Goal: Task Accomplishment & Management: Use online tool/utility

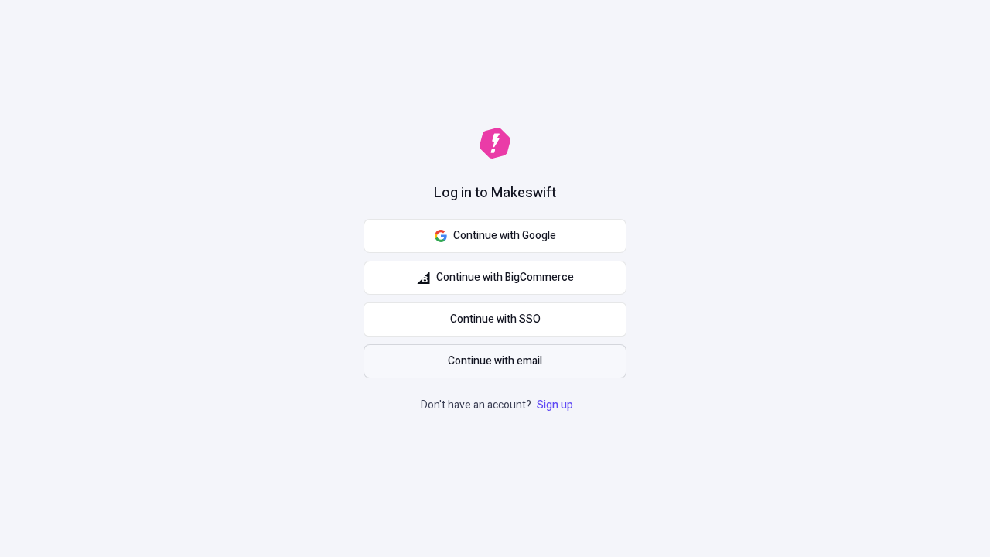
click at [495, 361] on span "Continue with email" at bounding box center [495, 361] width 94 height 17
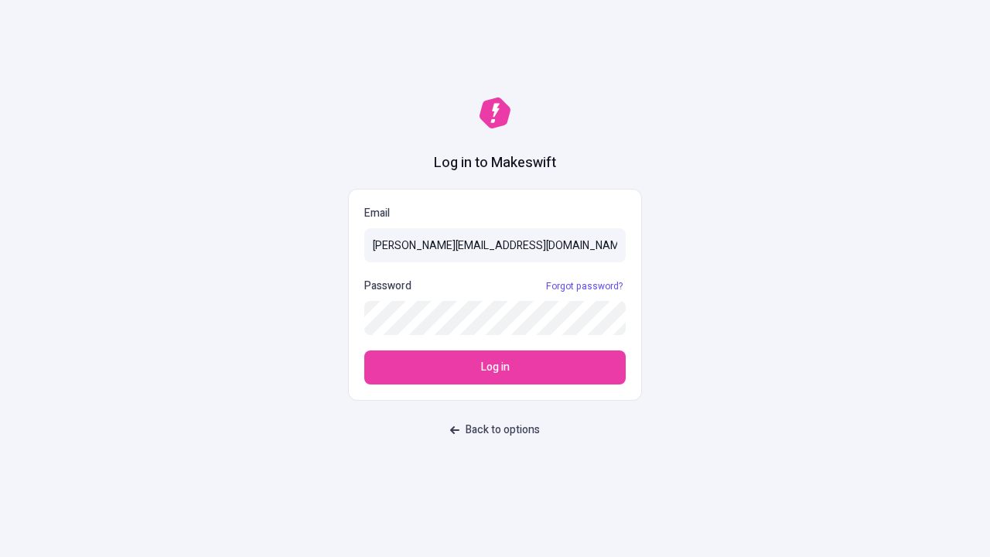
type input "sasha+test-ui@makeswift.com"
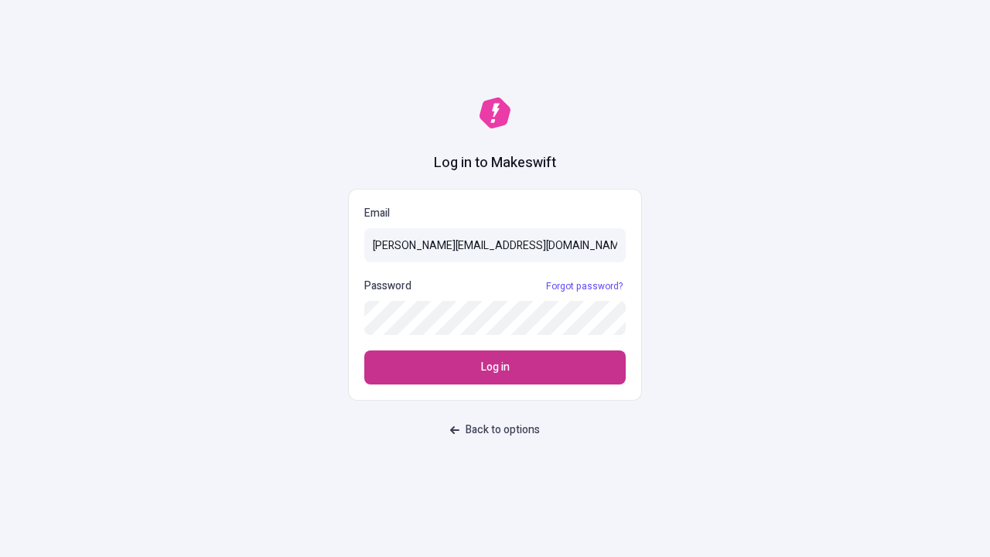
click at [495, 367] on span "Log in" at bounding box center [495, 367] width 29 height 17
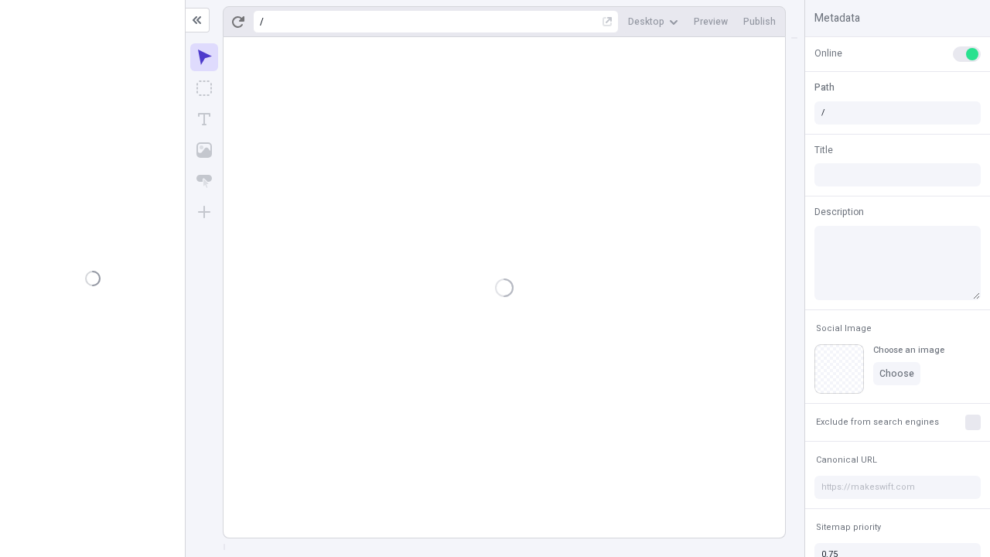
type input "/deep-link-acidus"
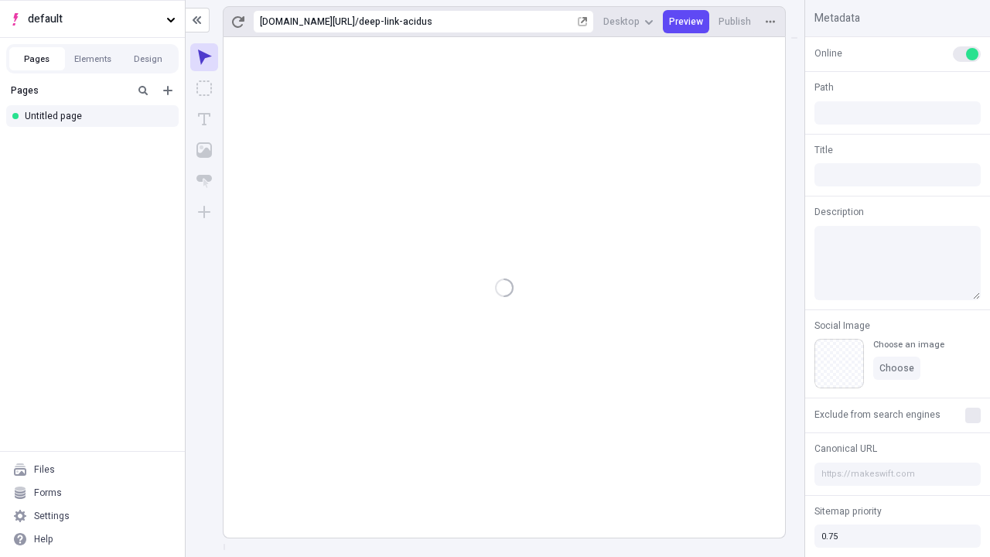
type input "/deep-link-acidus"
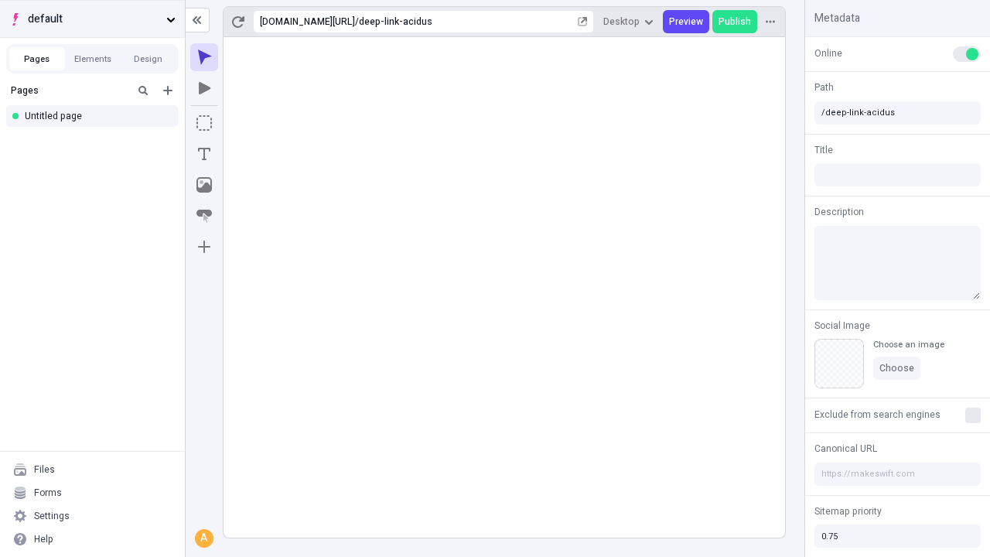
click at [92, 19] on span "default" at bounding box center [94, 19] width 132 height 17
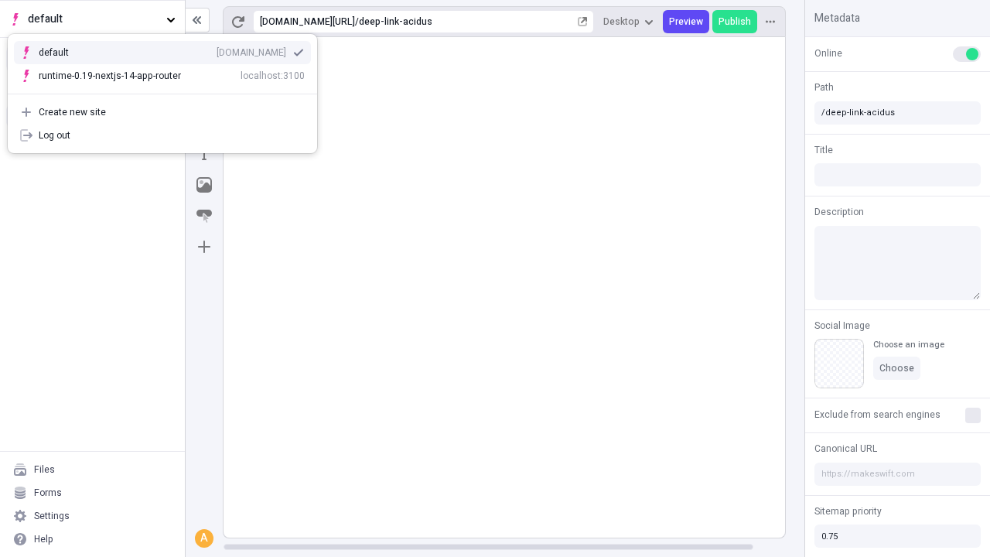
click at [162, 112] on div "Create new site" at bounding box center [172, 112] width 266 height 12
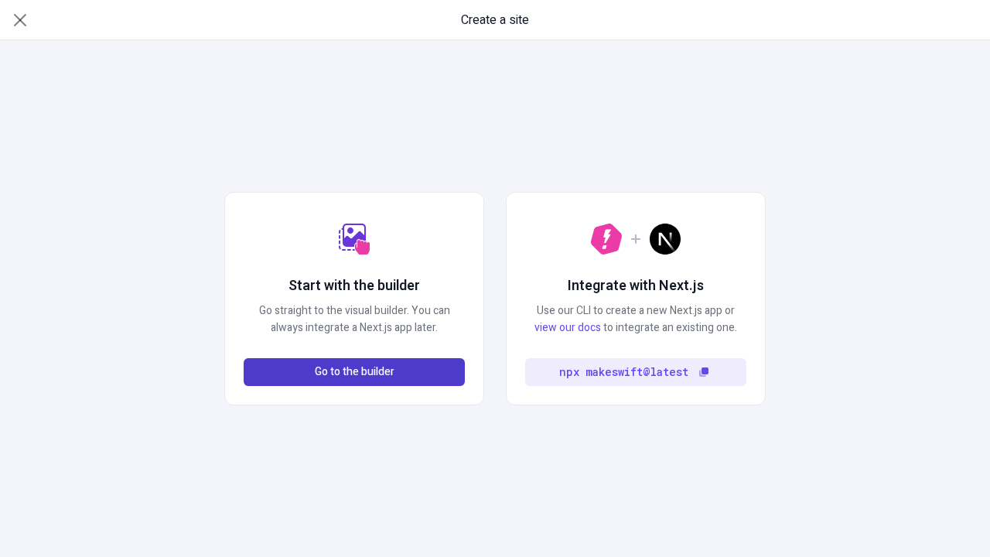
click at [354, 372] on span "Go to the builder" at bounding box center [355, 371] width 80 height 17
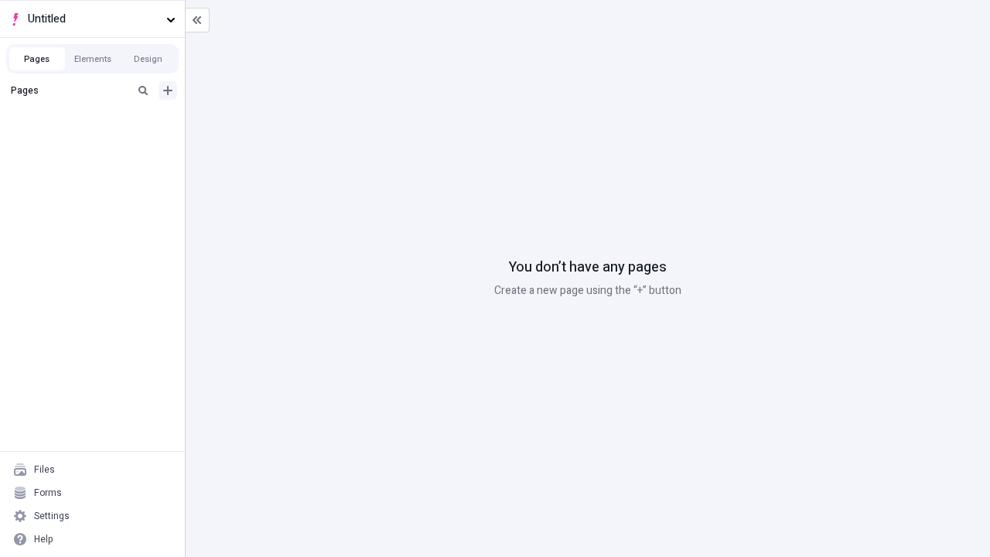
click at [168, 90] on icon "Add new" at bounding box center [167, 90] width 9 height 9
click at [97, 141] on div "Blank page" at bounding box center [96, 142] width 148 height 23
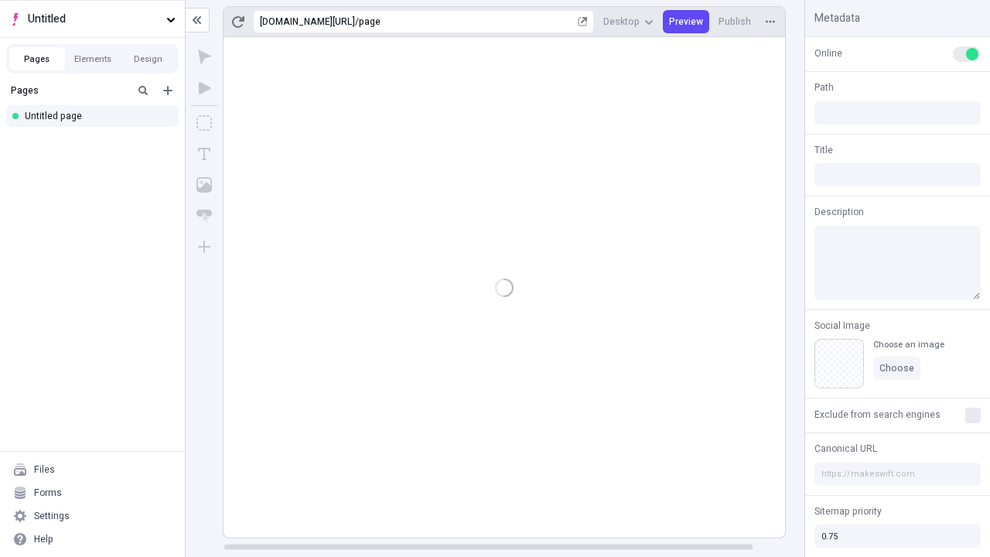
type input "/page"
click at [735, 22] on span "Publish" at bounding box center [734, 21] width 32 height 12
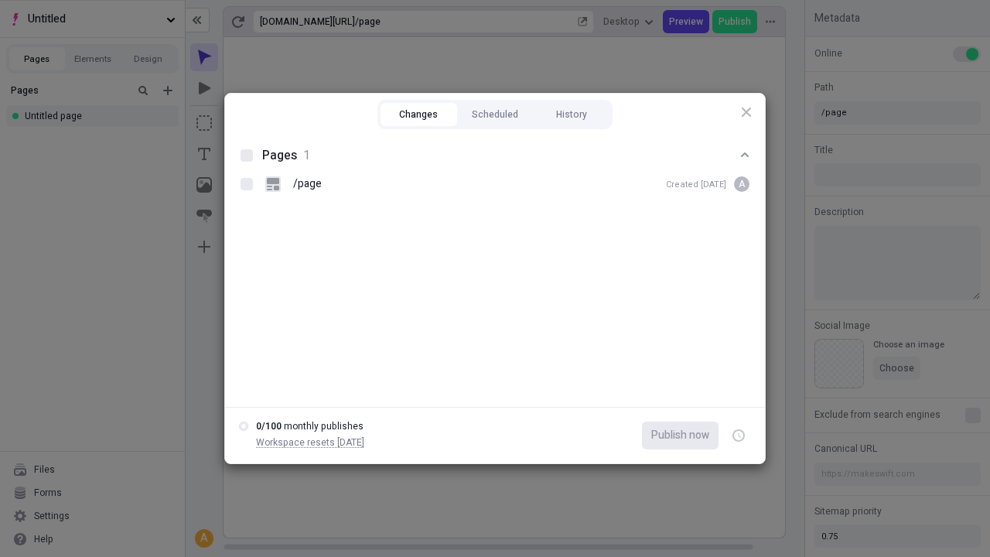
click at [418, 114] on button "Changes" at bounding box center [419, 114] width 77 height 23
click at [247, 155] on div at bounding box center [247, 155] width 12 height 12
checkbox input "true"
click at [739, 435] on icon "button" at bounding box center [740, 435] width 4 height 5
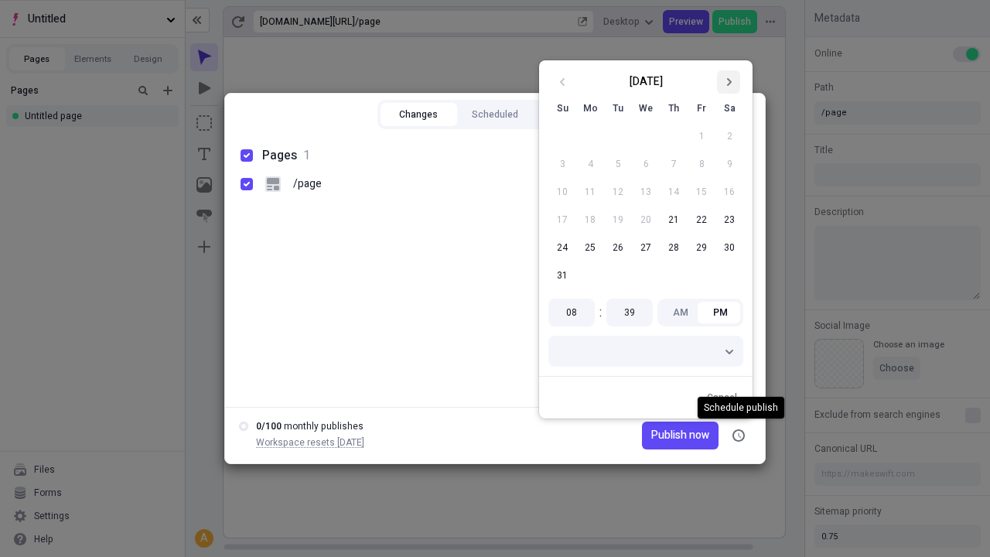
click at [729, 82] on icon "Go to next month" at bounding box center [728, 81] width 9 height 9
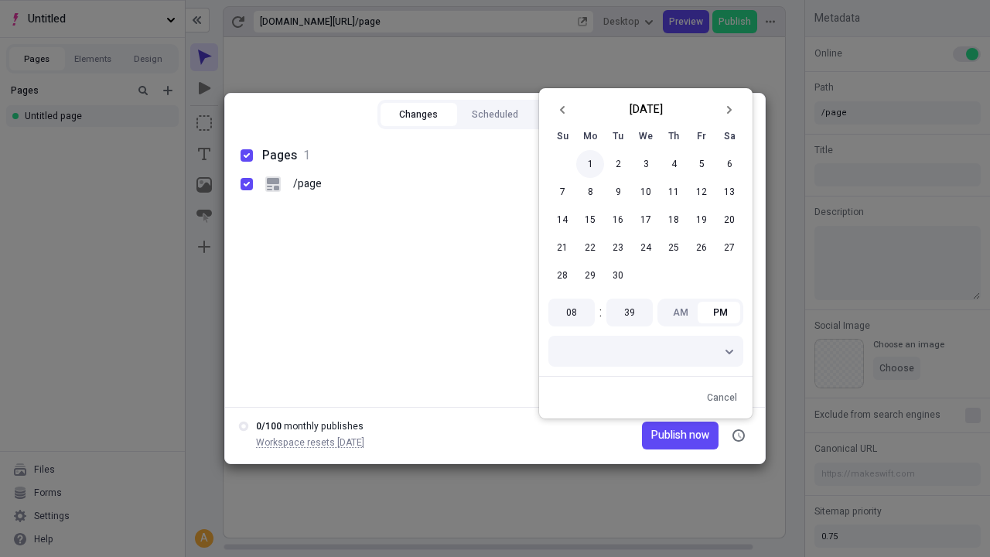
click at [590, 164] on button "1" at bounding box center [590, 164] width 28 height 28
click at [659, 435] on span "Publish on [DATE]" at bounding box center [666, 435] width 86 height 17
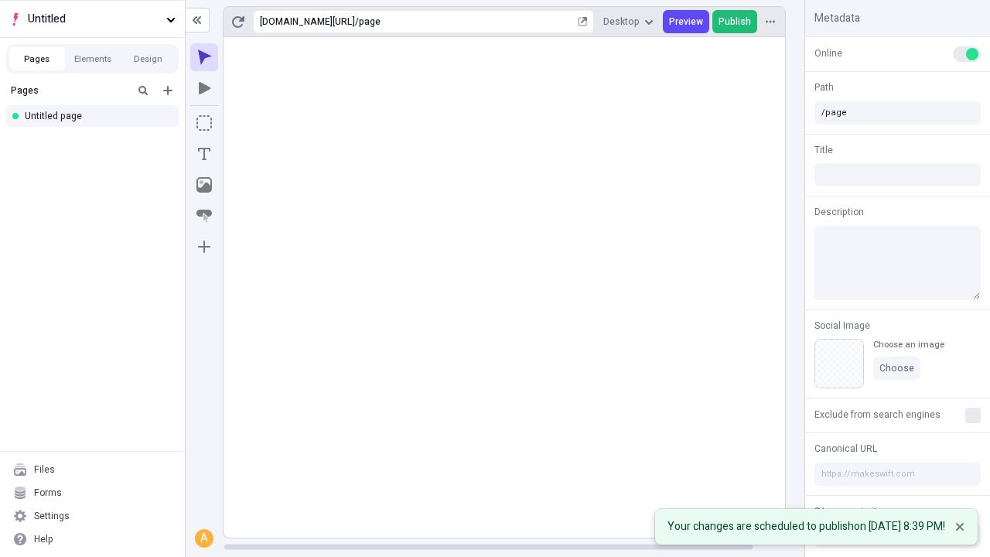
click at [735, 22] on span "Publish" at bounding box center [734, 21] width 32 height 12
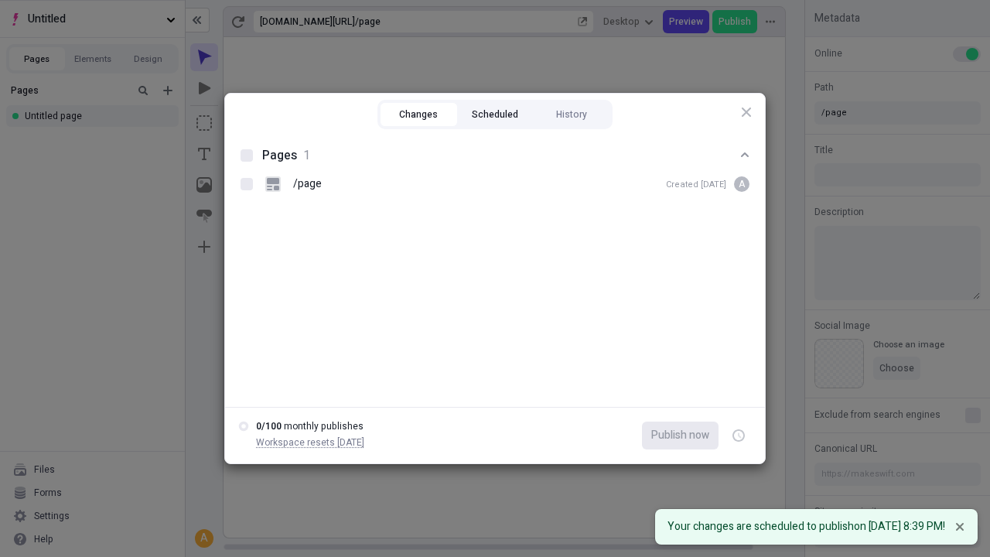
click at [495, 114] on button "Scheduled" at bounding box center [495, 114] width 77 height 23
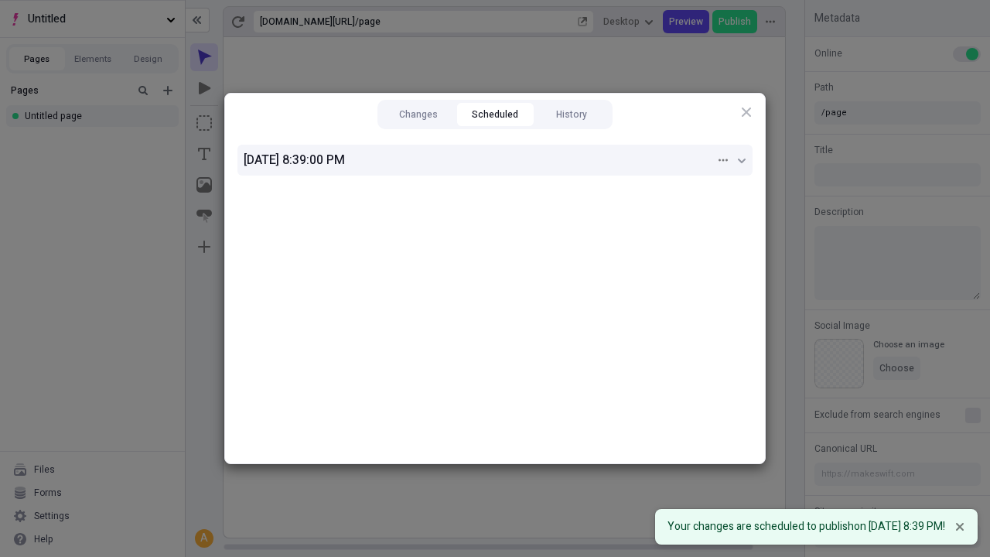
click at [495, 160] on div "[DATE] 8:39:00 PM" at bounding box center [480, 160] width 472 height 19
